Goal: Navigation & Orientation: Go to known website

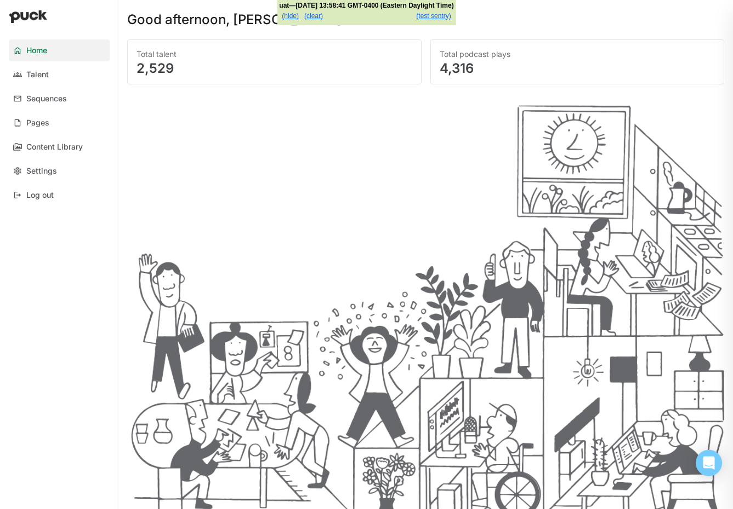
click at [438, 178] on div at bounding box center [425, 301] width 597 height 416
